Goal: Transaction & Acquisition: Purchase product/service

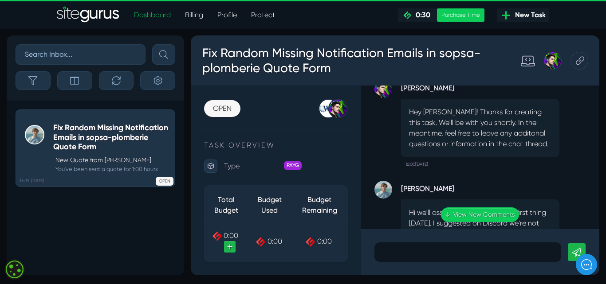
scroll to position [-300, 0]
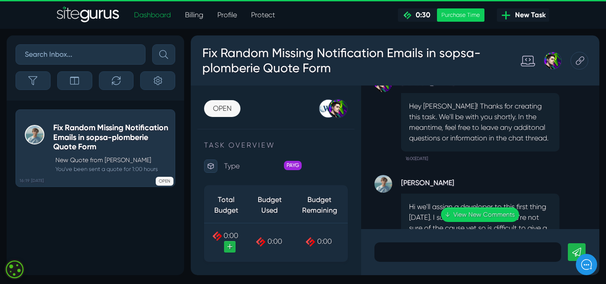
click at [479, 226] on p "Hi we'll assign a developer to this first thing [DATE]. I suggested on Discord …" at bounding box center [480, 266] width 142 height 128
click at [479, 214] on link "↓ View New Comments" at bounding box center [480, 215] width 78 height 15
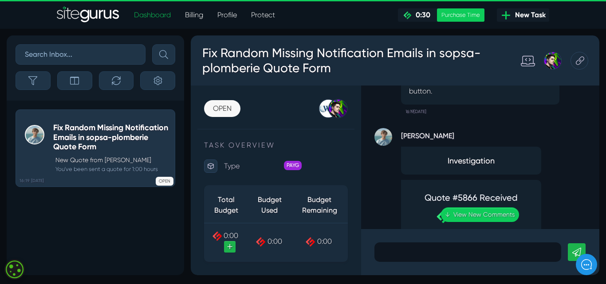
scroll to position [0, 0]
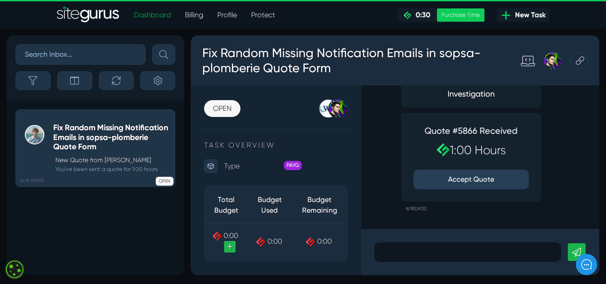
click at [408, 16] on icon ".cls-1{fill-rule:evenodd;fill:url(#linear-gradient);}" at bounding box center [407, 15] width 8 height 8
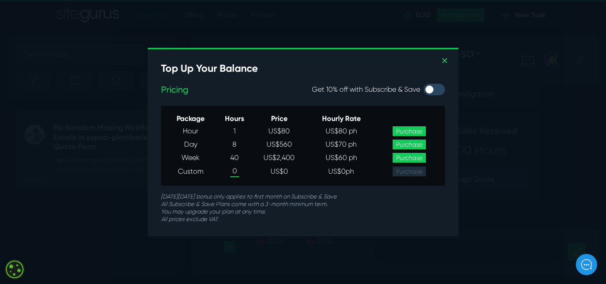
click at [408, 16] on link at bounding box center [303, 142] width 606 height 284
click at [445, 59] on link "✕" at bounding box center [445, 61] width 8 height 13
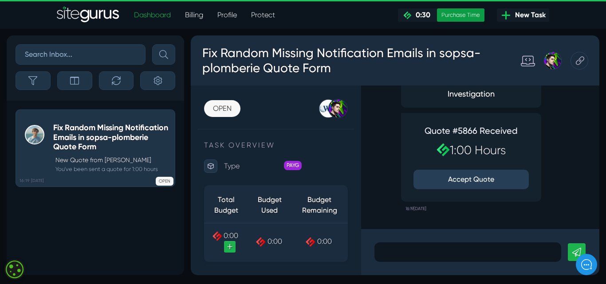
click at [443, 17] on div "Purchase Time" at bounding box center [460, 14] width 47 height 13
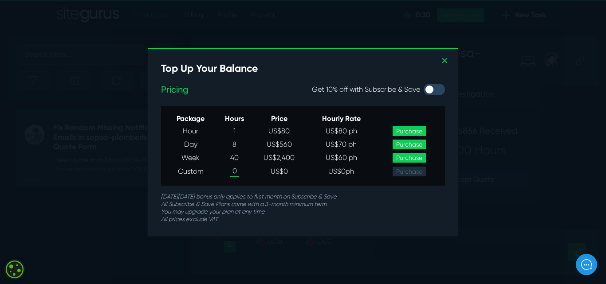
click at [404, 129] on link "Purchase" at bounding box center [408, 131] width 33 height 10
